Goal: Transaction & Acquisition: Purchase product/service

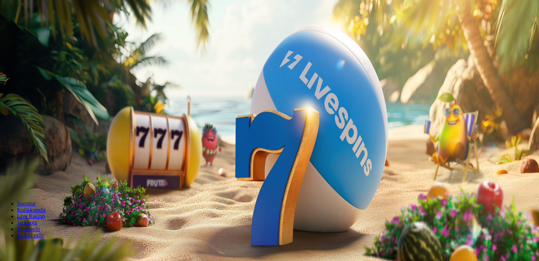
click at [53, 161] on input "***" at bounding box center [28, 164] width 50 height 7
type input "*"
type input "**"
click at [40, 181] on button "Talleta ja pelaa" at bounding box center [21, 184] width 37 height 7
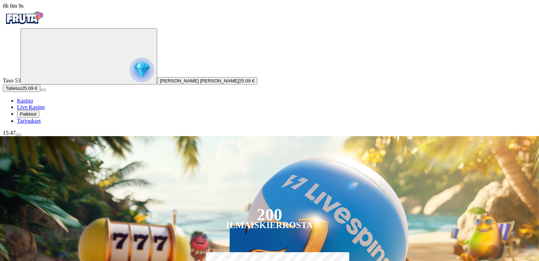
scroll to position [229, 0]
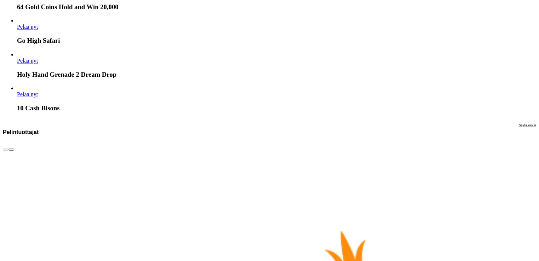
scroll to position [1553, 0]
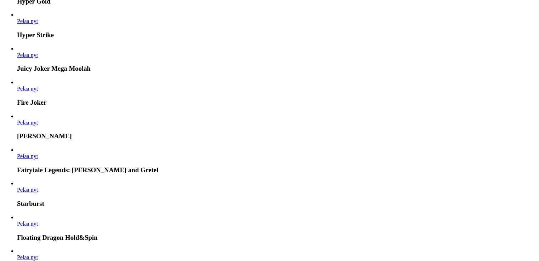
scroll to position [356, 0]
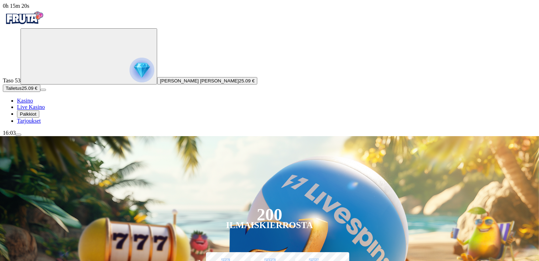
drag, startPoint x: 450, startPoint y: 116, endPoint x: 456, endPoint y: 48, distance: 68.2
click at [456, 136] on div "200 Ilmaiskierrosta €50 €150 €250 *** € € Talleta ja pelaa 200 kierrätysvapaata…" at bounding box center [269, 233] width 579 height 194
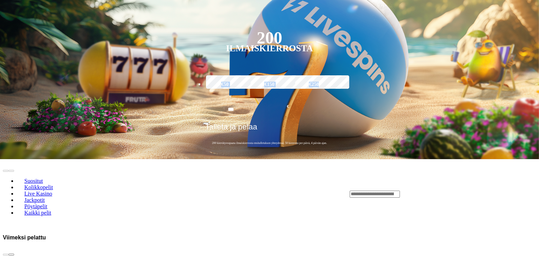
scroll to position [178, 0]
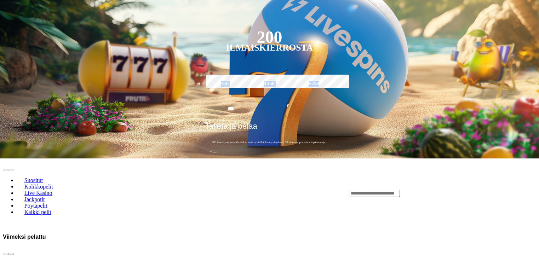
click at [11, 254] on span "chevron-right icon" at bounding box center [11, 254] width 0 height 0
drag, startPoint x: 516, startPoint y: 81, endPoint x: 521, endPoint y: 85, distance: 5.9
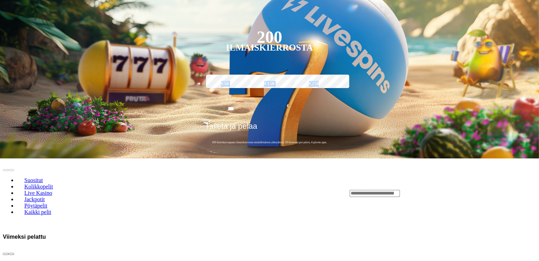
click at [11, 254] on span "chevron-right icon" at bounding box center [11, 254] width 0 height 0
click at [400, 190] on input "Search" at bounding box center [375, 193] width 50 height 7
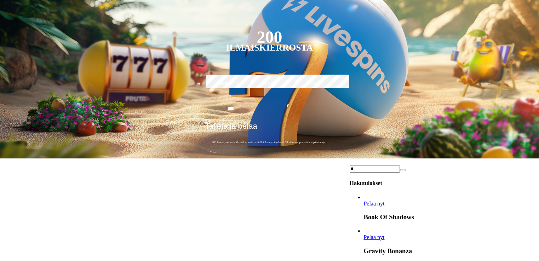
scroll to position [178, 0]
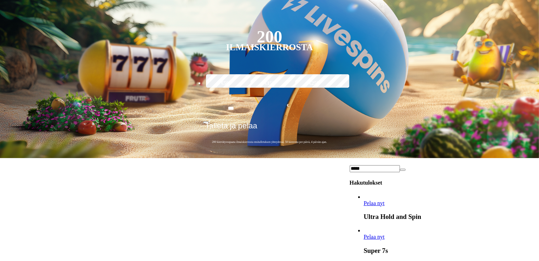
type input "*****"
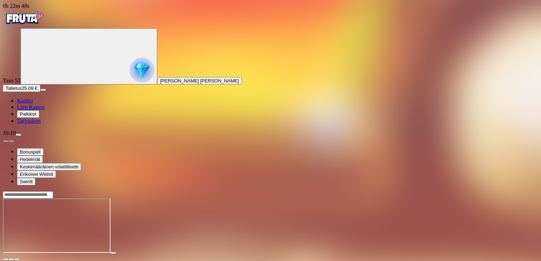
click at [6, 260] on span "close icon" at bounding box center [6, 260] width 0 height 0
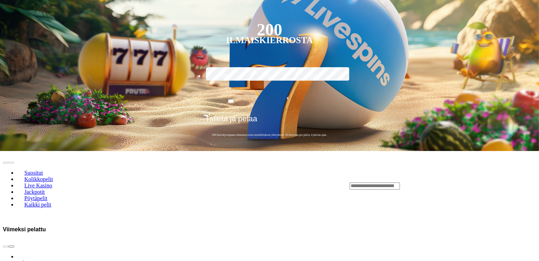
scroll to position [173, 0]
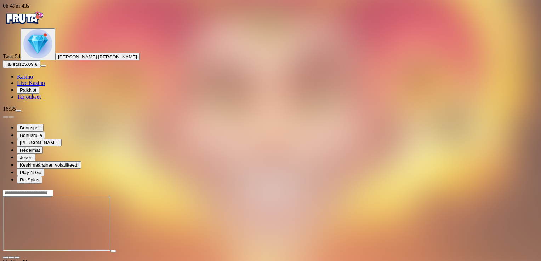
click at [6, 258] on span "close icon" at bounding box center [6, 258] width 0 height 0
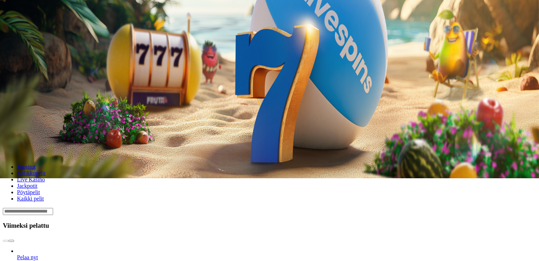
scroll to position [85, 0]
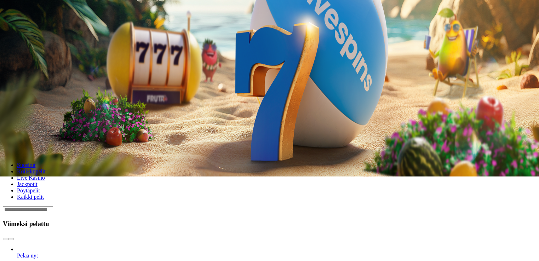
click at [11, 239] on span "chevron-right icon" at bounding box center [11, 239] width 0 height 0
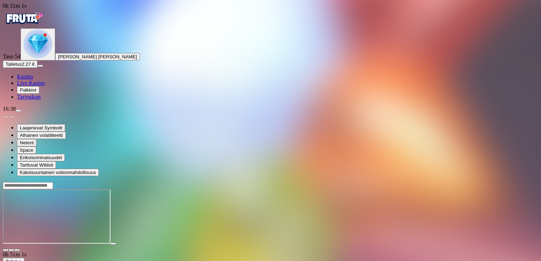
click at [22, 67] on span "Talletus" at bounding box center [14, 64] width 16 height 5
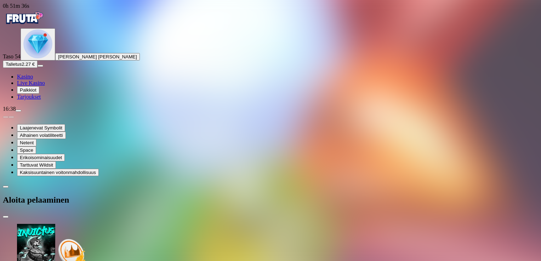
type input "*"
type input "**"
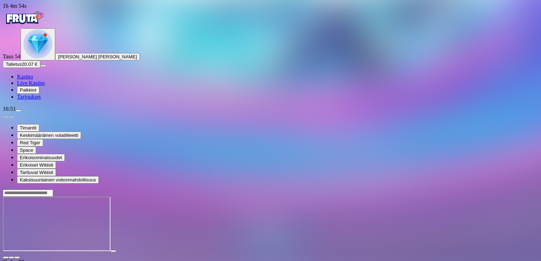
drag, startPoint x: 500, startPoint y: 32, endPoint x: 500, endPoint y: 36, distance: 4.3
click at [6, 258] on span "close icon" at bounding box center [6, 258] width 0 height 0
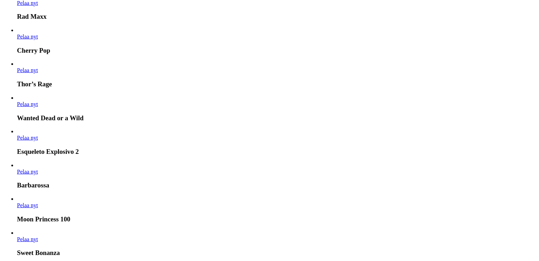
scroll to position [867, 0]
